Goal: Task Accomplishment & Management: Use online tool/utility

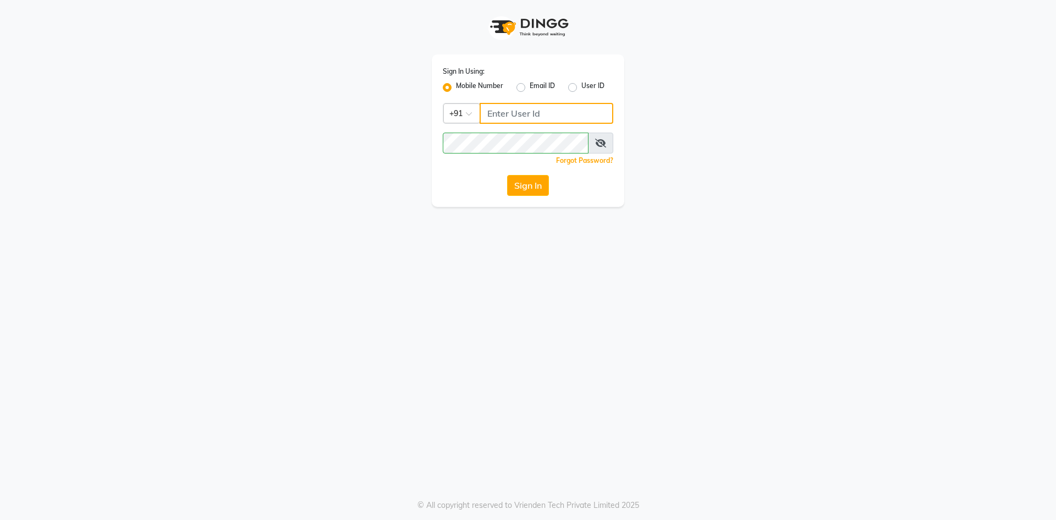
click at [528, 112] on input "Username" at bounding box center [546, 113] width 134 height 21
type input "9270029700"
click at [478, 275] on div "Sign In Using: Mobile Number Email ID User ID Country Code × [PHONE_NUMBER] Rem…" at bounding box center [528, 260] width 1056 height 520
click at [538, 187] on button "Sign In" at bounding box center [528, 185] width 42 height 21
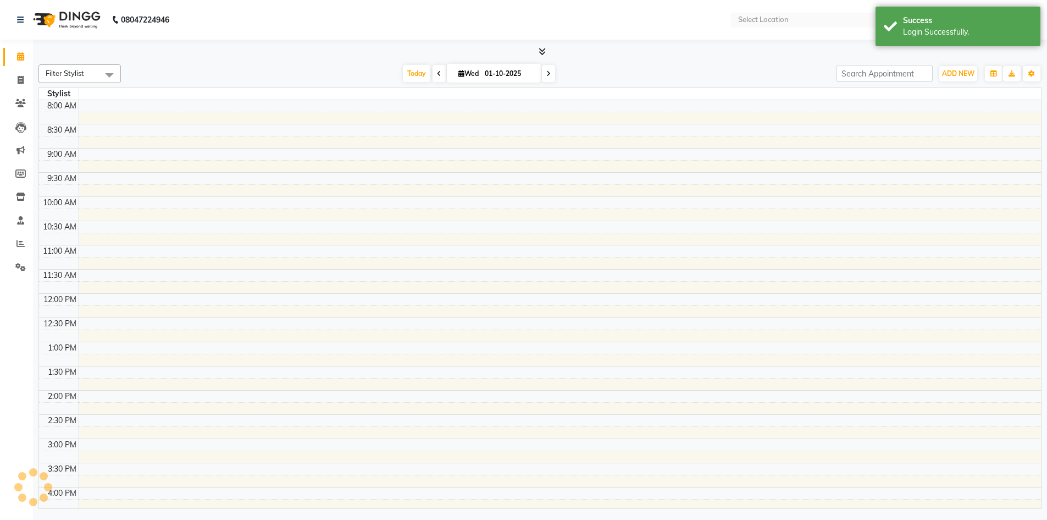
select select "en"
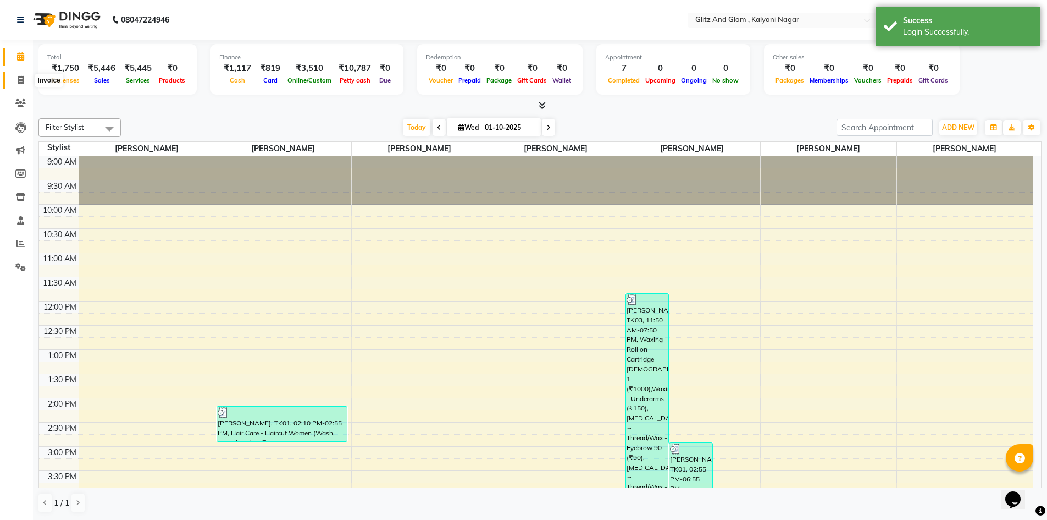
click at [20, 80] on icon at bounding box center [21, 80] width 6 height 8
select select "7347"
select select "service"
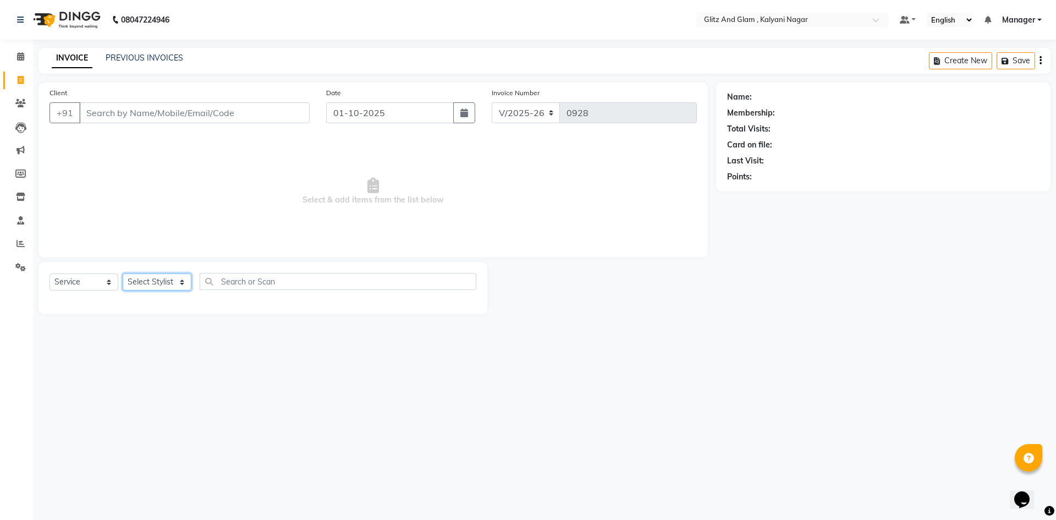
click at [163, 283] on select "Select Stylist [PERSON_NAME] [PERSON_NAME] [PERSON_NAME] [PERSON_NAME] [PERSON_…" at bounding box center [157, 281] width 69 height 17
select select "65893"
click at [123, 273] on select "Select Stylist [PERSON_NAME] [PERSON_NAME] [PERSON_NAME] [PERSON_NAME] [PERSON_…" at bounding box center [157, 281] width 69 height 17
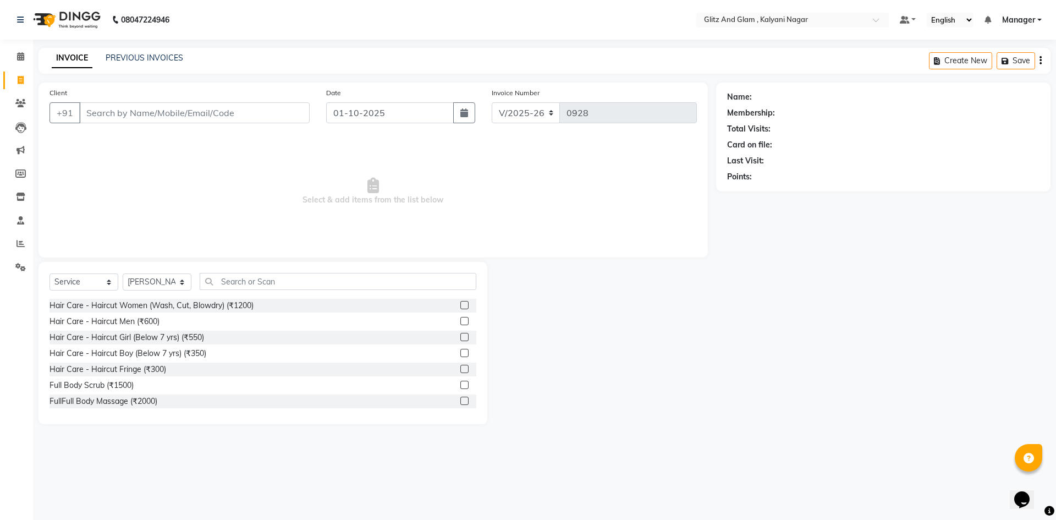
click at [460, 320] on label at bounding box center [464, 321] width 8 height 8
click at [460, 320] on input "checkbox" at bounding box center [463, 321] width 7 height 7
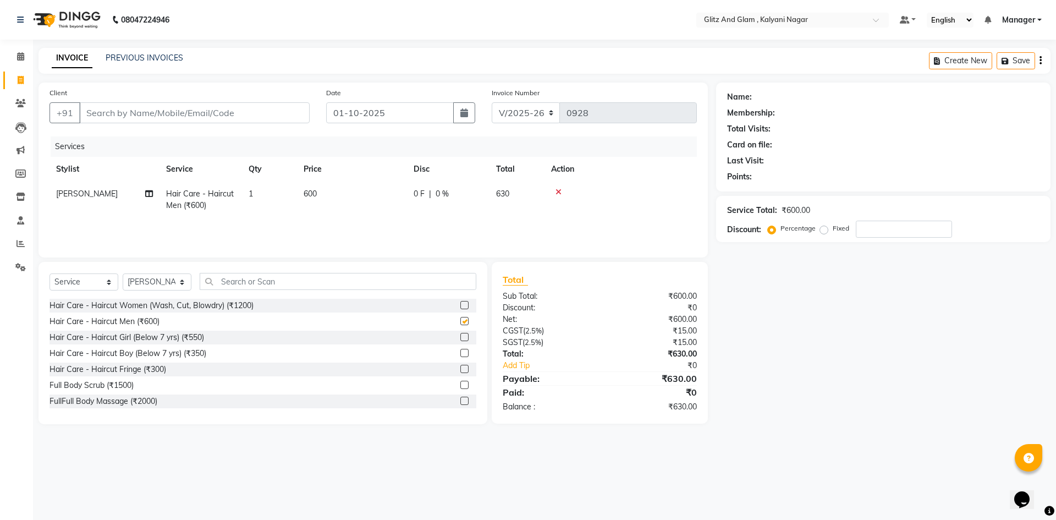
checkbox input "false"
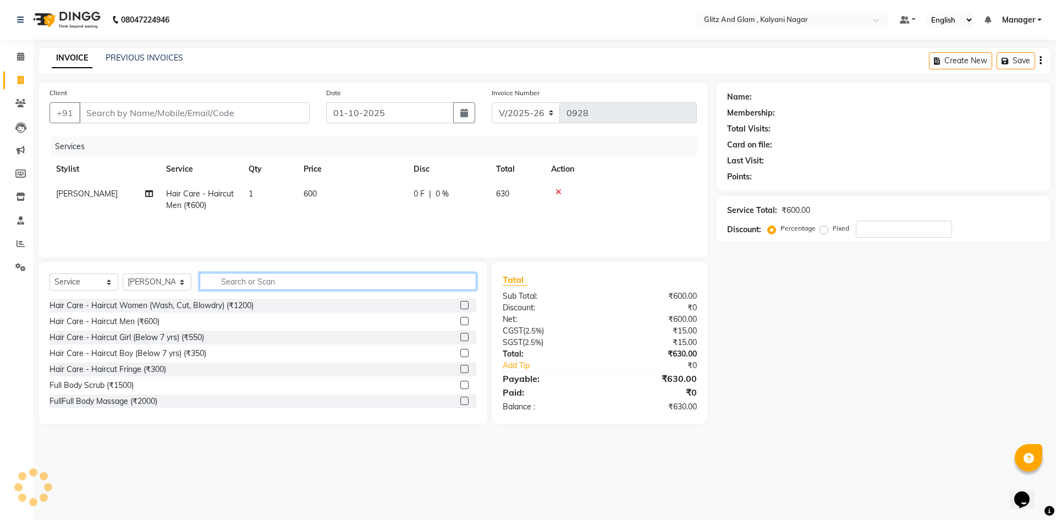
click at [279, 276] on input "text" at bounding box center [338, 281] width 277 height 17
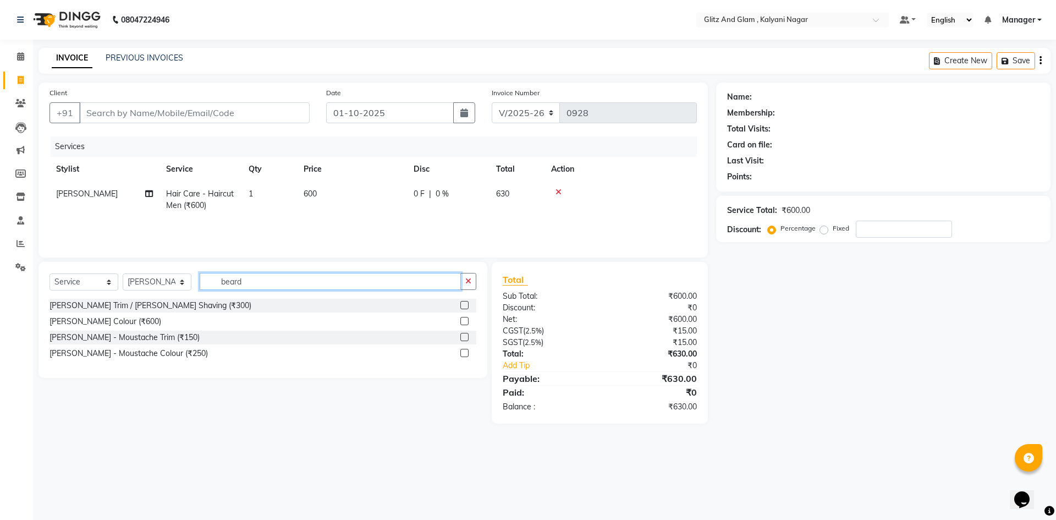
type input "beard"
click at [464, 306] on label at bounding box center [464, 305] width 8 height 8
click at [464, 306] on input "checkbox" at bounding box center [463, 305] width 7 height 7
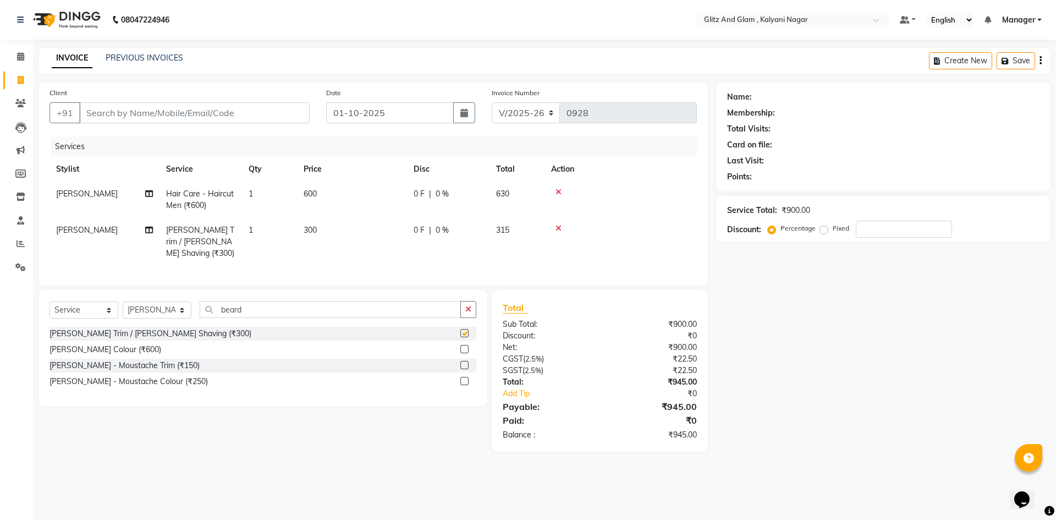
checkbox input "false"
click at [266, 113] on input "Client" at bounding box center [194, 112] width 230 height 21
type input "9"
type input "0"
type input "9"
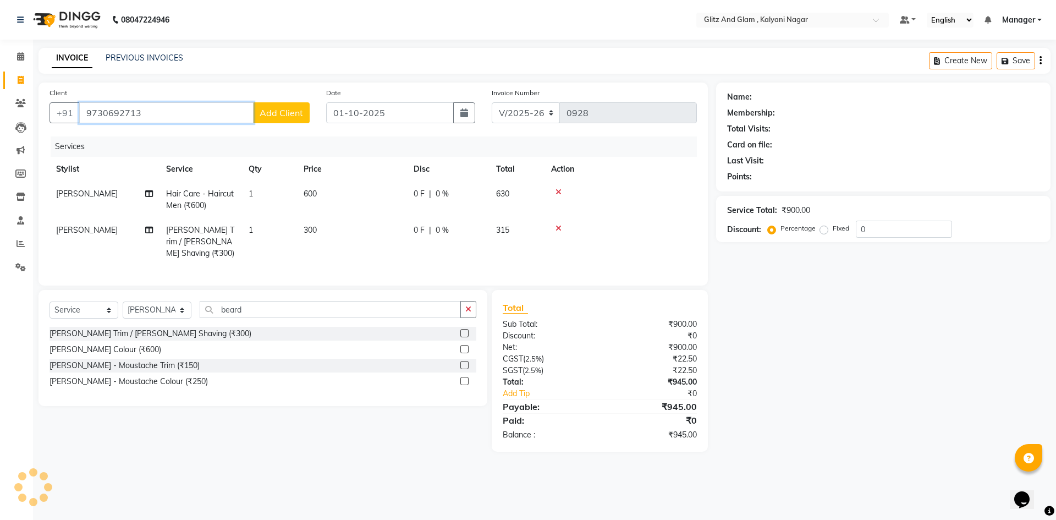
type input "9730692713"
click at [283, 118] on button "Add Client" at bounding box center [281, 112] width 57 height 21
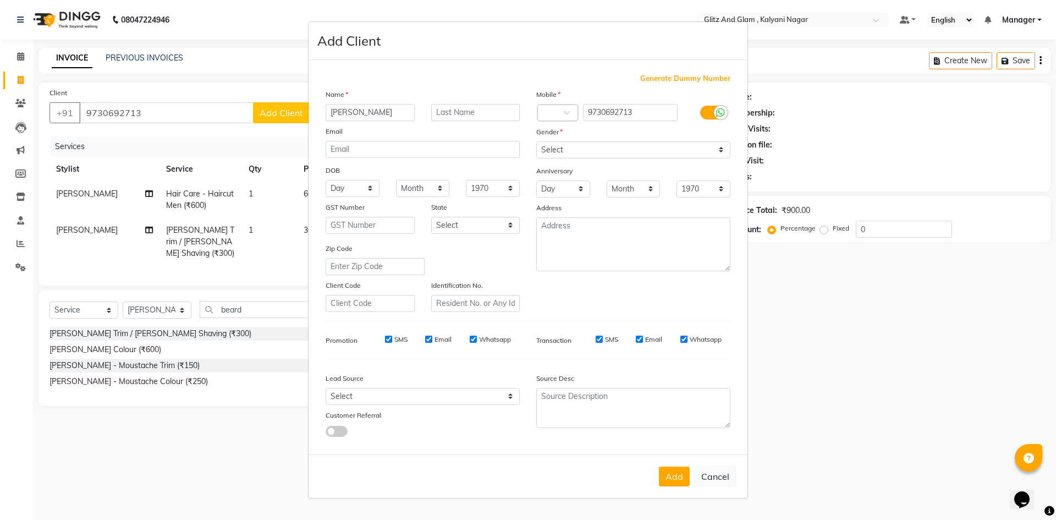
click at [334, 111] on input "[PERSON_NAME]" at bounding box center [369, 112] width 89 height 17
type input "[PERSON_NAME]"
click at [445, 116] on input "text" at bounding box center [475, 112] width 89 height 17
type input "DIWARI"
click at [591, 147] on select "Select [DEMOGRAPHIC_DATA] [DEMOGRAPHIC_DATA] Other Prefer Not To Say" at bounding box center [633, 149] width 194 height 17
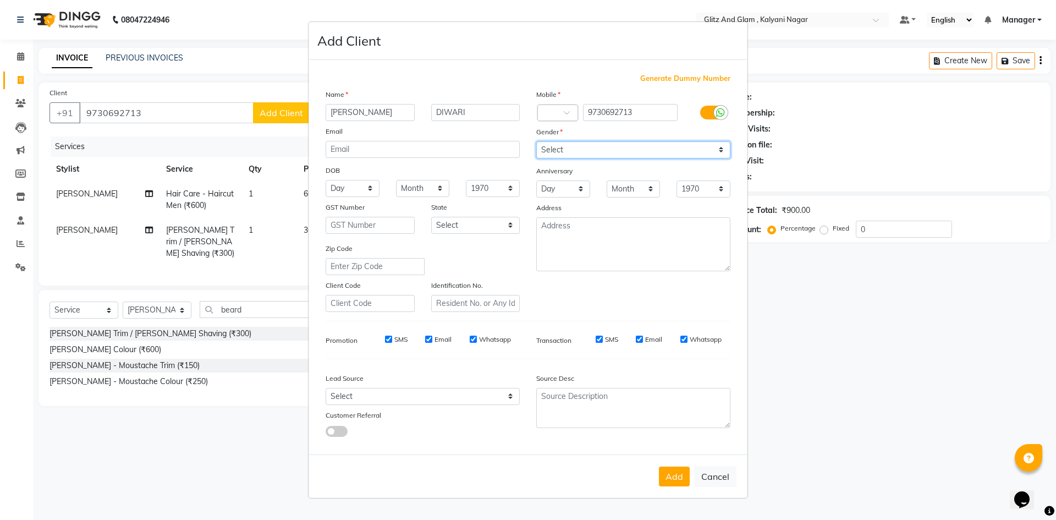
select select "[DEMOGRAPHIC_DATA]"
click at [536, 141] on select "Select [DEMOGRAPHIC_DATA] [DEMOGRAPHIC_DATA] Other Prefer Not To Say" at bounding box center [633, 149] width 194 height 17
click at [667, 477] on button "Add" at bounding box center [674, 476] width 31 height 20
click at [89, 112] on ngb-modal-window "Add Client Generate Dummy Number Name [PERSON_NAME] DIWARI Email DOB Day 01 02 …" at bounding box center [528, 260] width 1056 height 520
click at [143, 107] on ngb-modal-window "Add Client Generate Dummy Number Name [PERSON_NAME] DIWARI Email DOB Day 01 02 …" at bounding box center [528, 260] width 1056 height 520
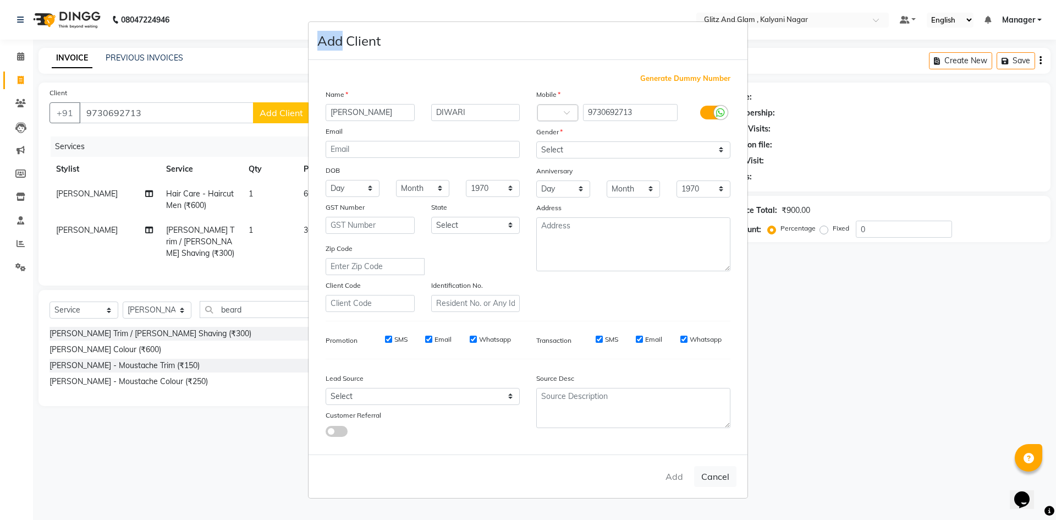
drag, startPoint x: 143, startPoint y: 107, endPoint x: 145, endPoint y: 114, distance: 7.5
click at [145, 114] on ngb-modal-window "Add Client Generate Dummy Number Name [PERSON_NAME] DIWARI Email DOB Day 01 02 …" at bounding box center [528, 260] width 1056 height 520
drag, startPoint x: 145, startPoint y: 114, endPoint x: 115, endPoint y: 114, distance: 30.2
click at [115, 114] on ngb-modal-window "Add Client Generate Dummy Number Name [PERSON_NAME] DIWARI Email DOB Day 01 02 …" at bounding box center [528, 260] width 1056 height 520
drag, startPoint x: 633, startPoint y: 113, endPoint x: 586, endPoint y: 118, distance: 48.0
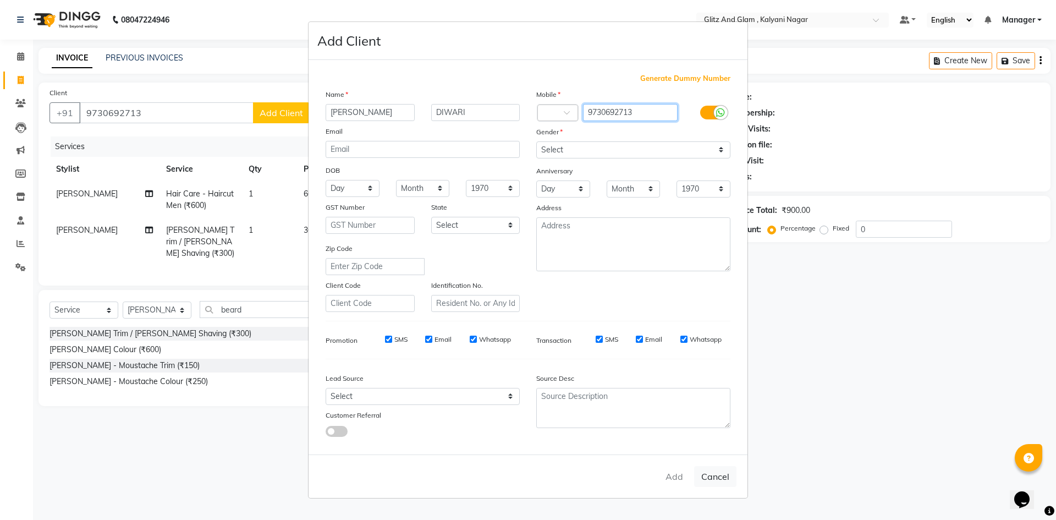
click at [586, 118] on input "9730692713" at bounding box center [630, 112] width 95 height 17
click at [774, 372] on ngb-modal-window "Add Client Generate Dummy Number Name [PERSON_NAME] DIWARI Email DOB Day 01 02 …" at bounding box center [528, 260] width 1056 height 520
click at [708, 473] on button "Cancel" at bounding box center [715, 476] width 42 height 21
select select
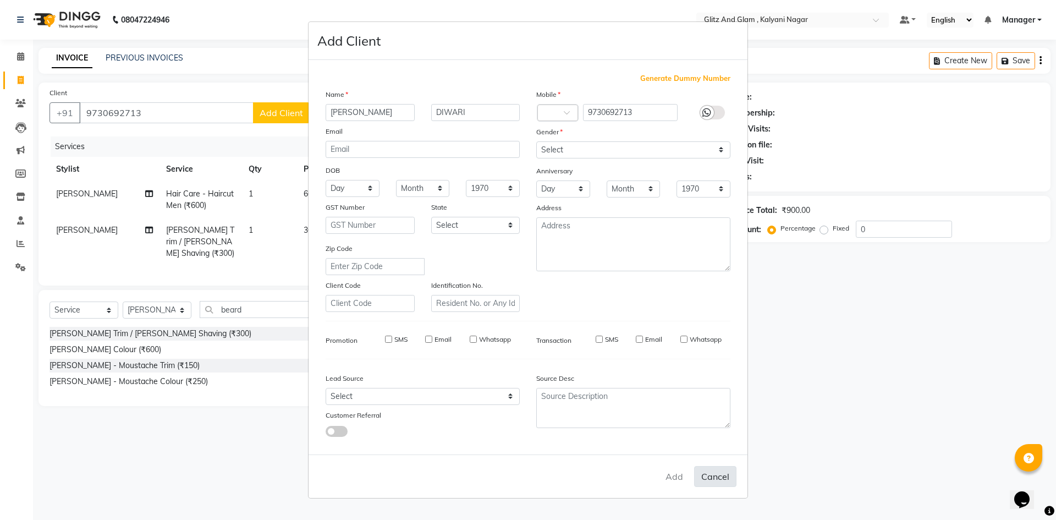
select select
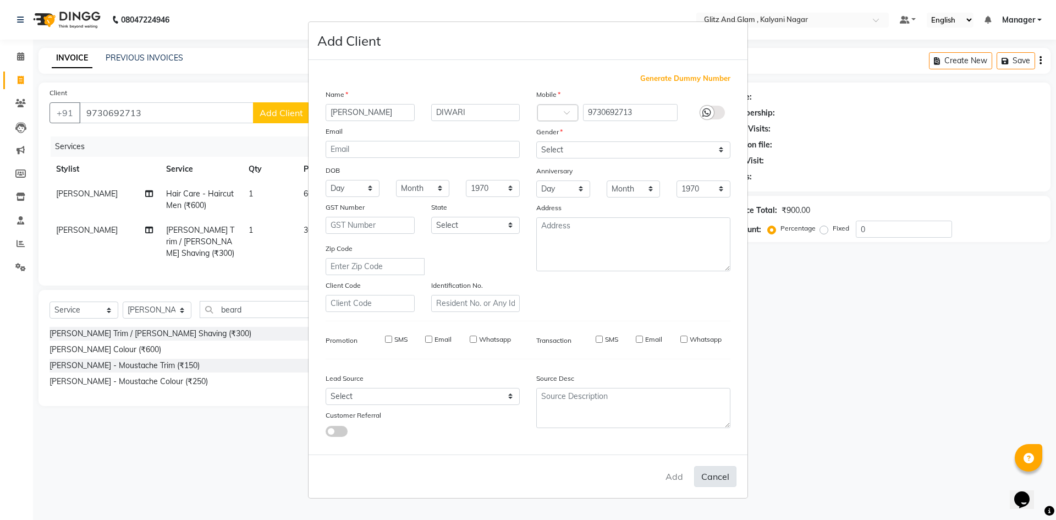
checkbox input "false"
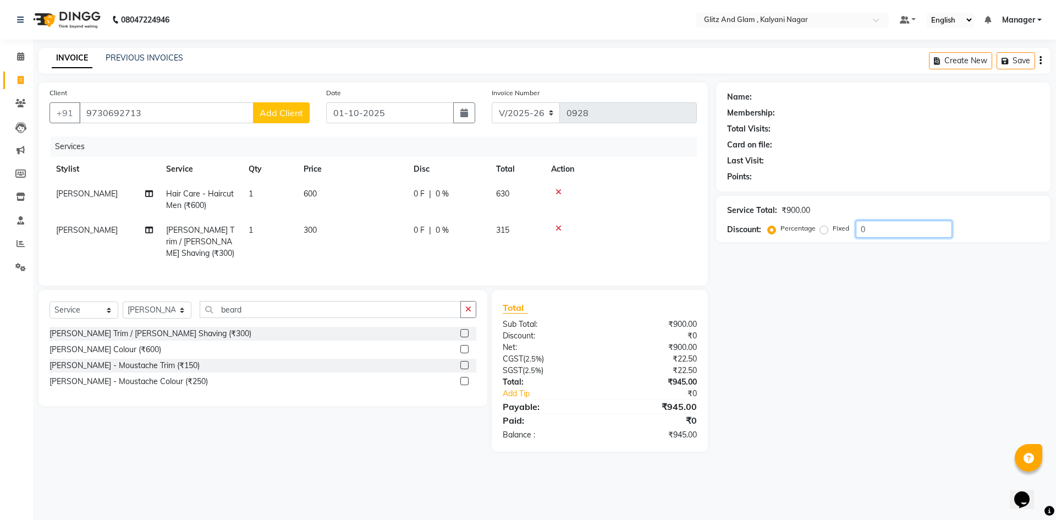
click at [884, 229] on input "0" at bounding box center [904, 228] width 96 height 17
type input "20"
click at [144, 111] on input "9730692713" at bounding box center [166, 112] width 174 height 21
type input "973069271"
type input "0"
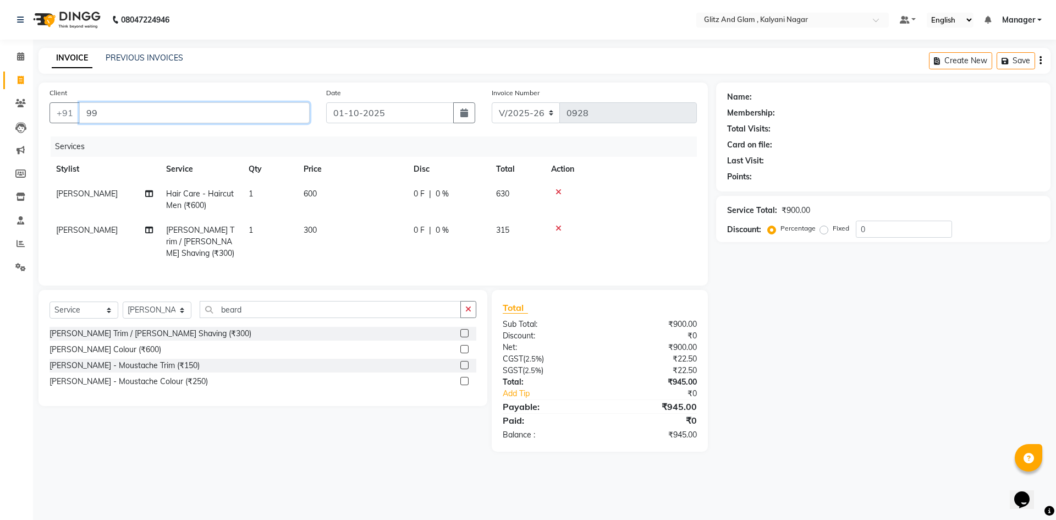
type input "9"
click at [136, 111] on input "Client" at bounding box center [194, 112] width 230 height 21
click at [117, 112] on input "973069713" at bounding box center [166, 112] width 174 height 21
type input "9730692713"
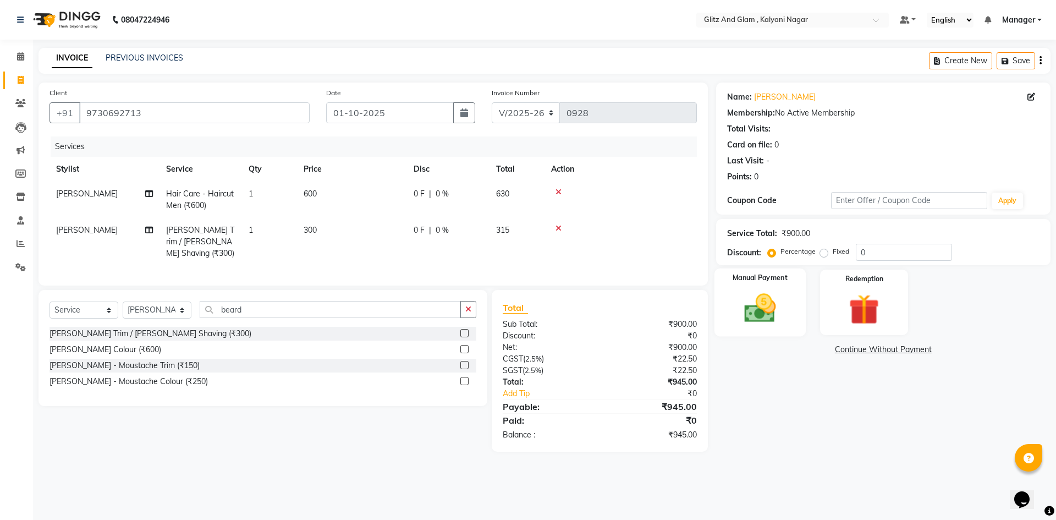
click at [777, 314] on img at bounding box center [759, 308] width 51 height 36
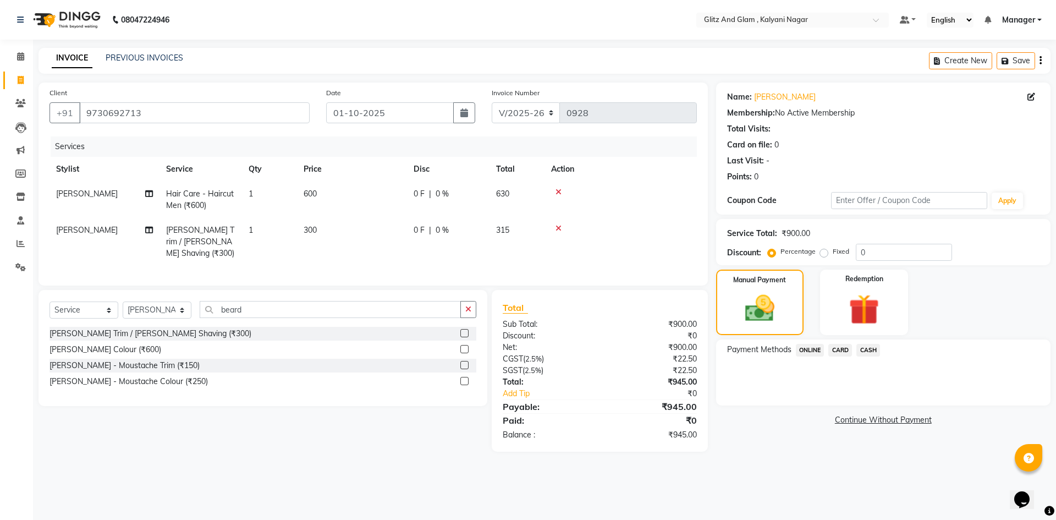
click at [804, 354] on span "ONLINE" at bounding box center [810, 350] width 29 height 13
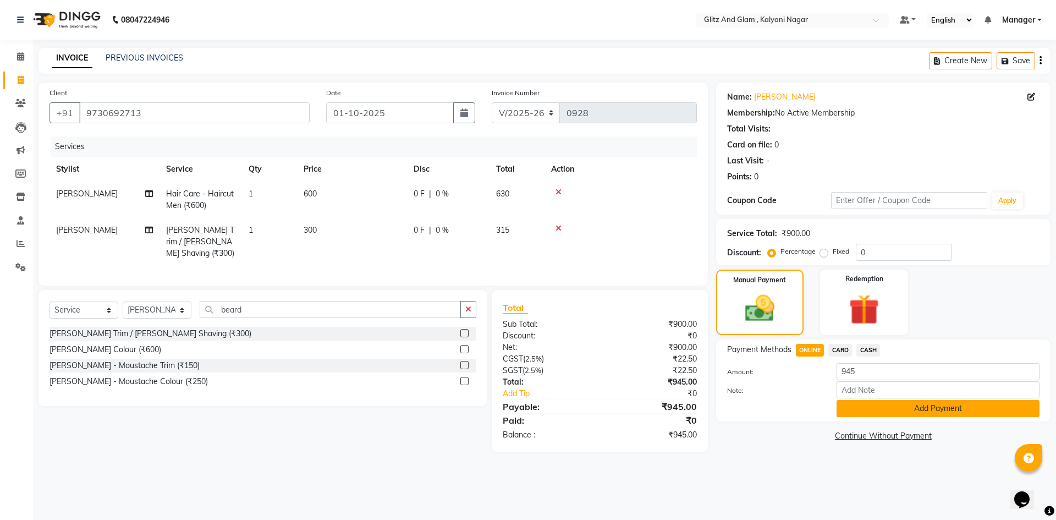
click at [873, 411] on button "Add Payment" at bounding box center [937, 408] width 203 height 17
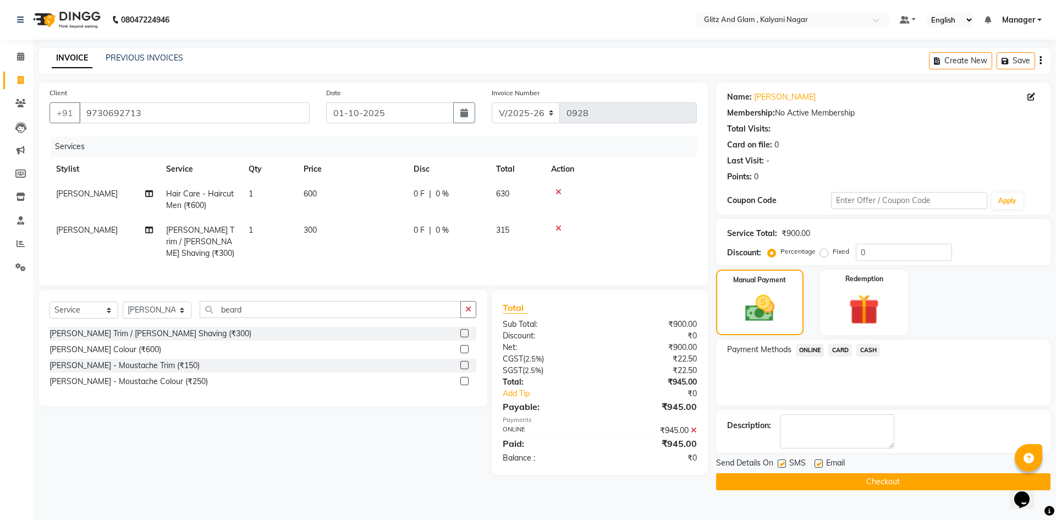
click at [790, 478] on button "Checkout" at bounding box center [883, 481] width 334 height 17
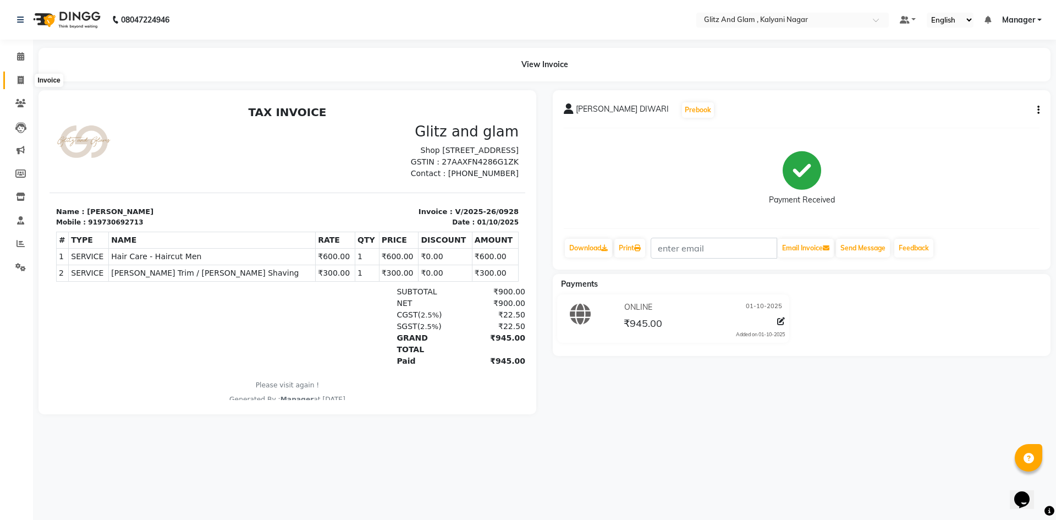
click at [23, 78] on icon at bounding box center [21, 80] width 6 height 8
select select "7347"
select select "service"
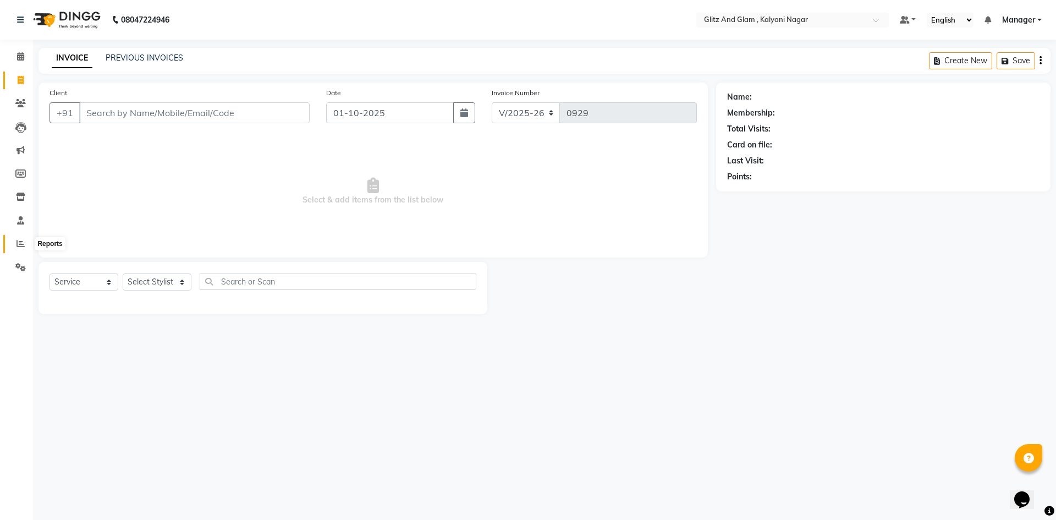
click at [23, 244] on icon at bounding box center [20, 243] width 8 height 8
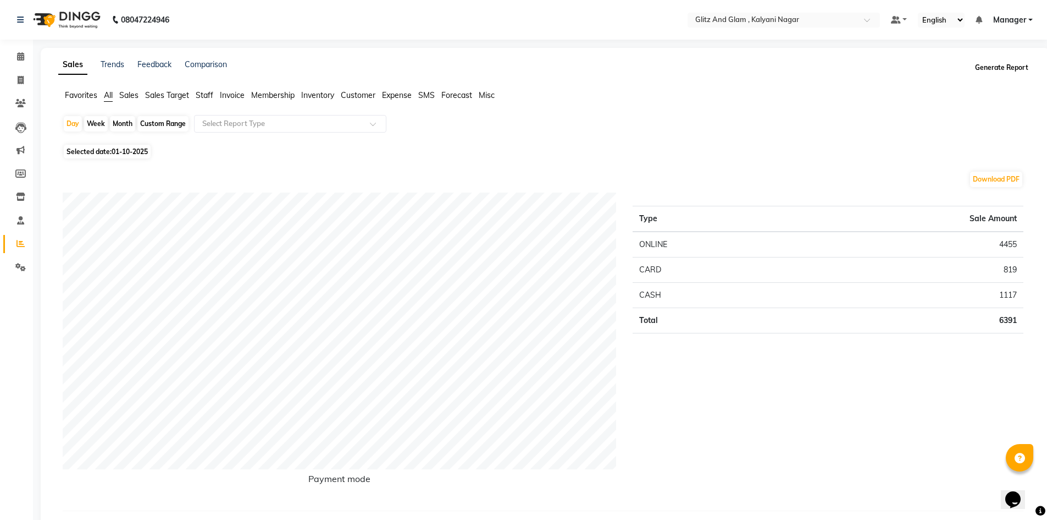
click at [983, 66] on button "Generate Report" at bounding box center [1002, 67] width 59 height 15
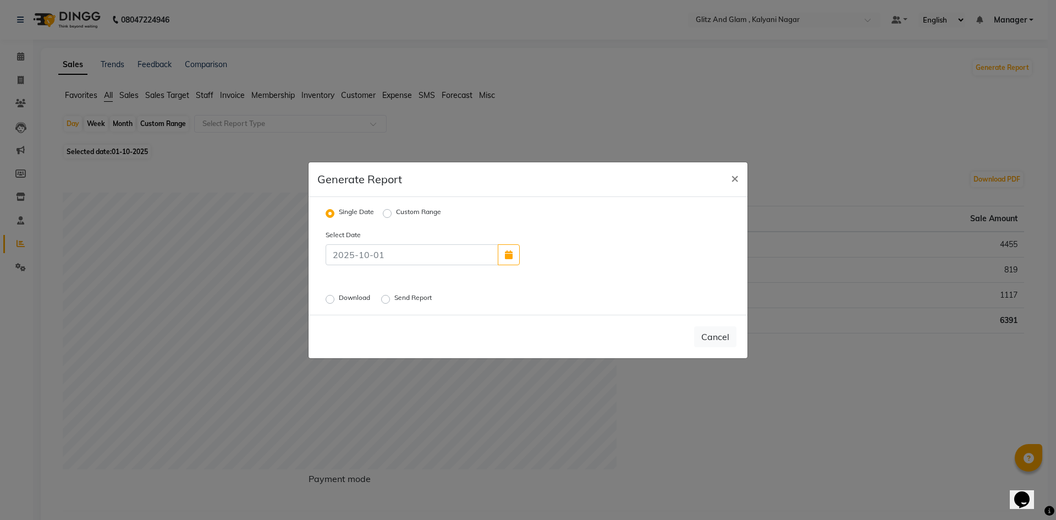
click at [325, 296] on div "Download Send Report" at bounding box center [457, 298] width 281 height 14
click at [339, 299] on label "Download" at bounding box center [356, 299] width 34 height 13
click at [329, 299] on input "Download" at bounding box center [332, 299] width 8 height 8
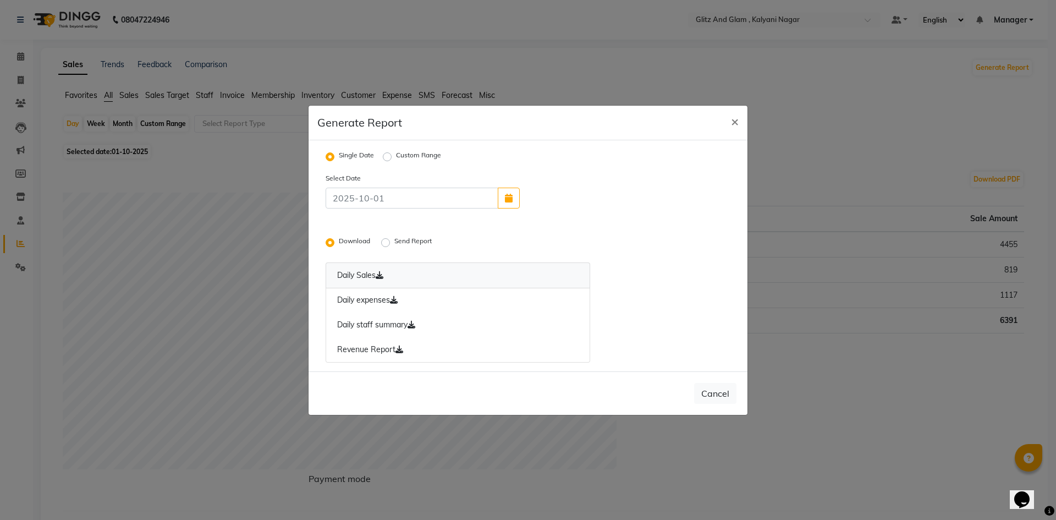
click at [344, 268] on link "Daily Sales" at bounding box center [457, 275] width 264 height 26
click at [735, 122] on span "×" at bounding box center [735, 121] width 8 height 16
radio input "false"
